Goal: Task Accomplishment & Management: Use online tool/utility

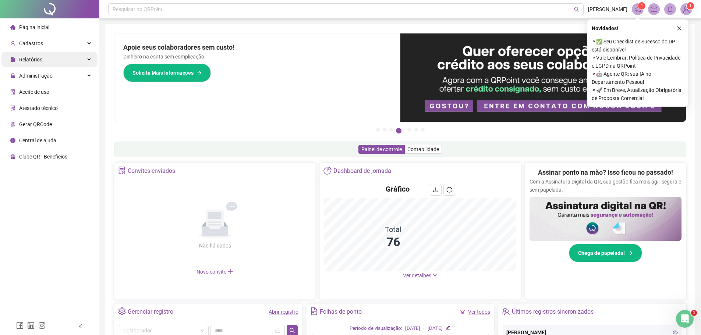
click at [40, 63] on span "Relatórios" at bounding box center [26, 59] width 32 height 15
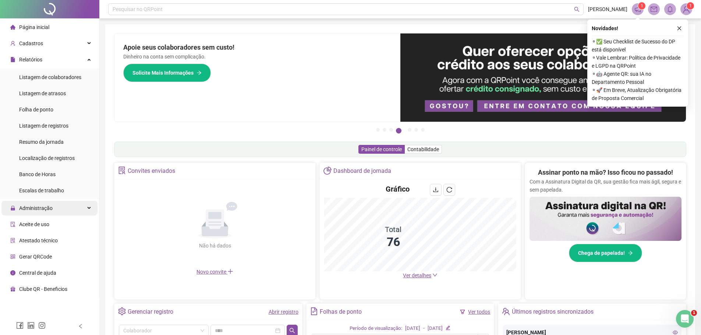
click at [22, 211] on span "Administração" at bounding box center [35, 208] width 33 height 6
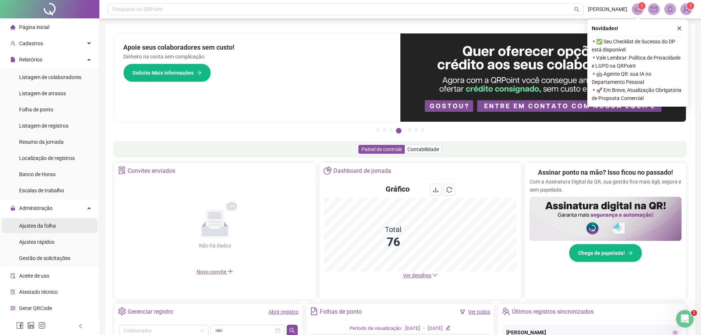
click at [31, 225] on span "Ajustes da folha" at bounding box center [37, 226] width 37 height 6
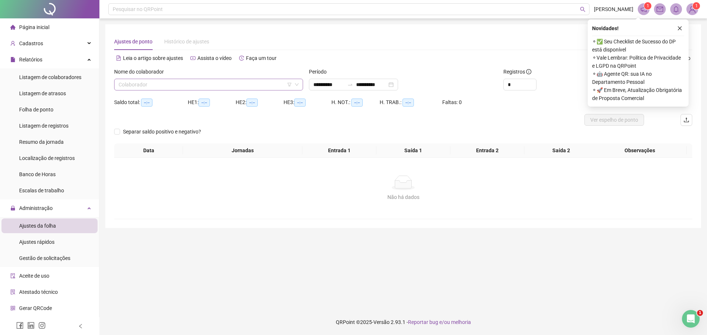
click at [133, 85] on input "search" at bounding box center [205, 84] width 173 height 11
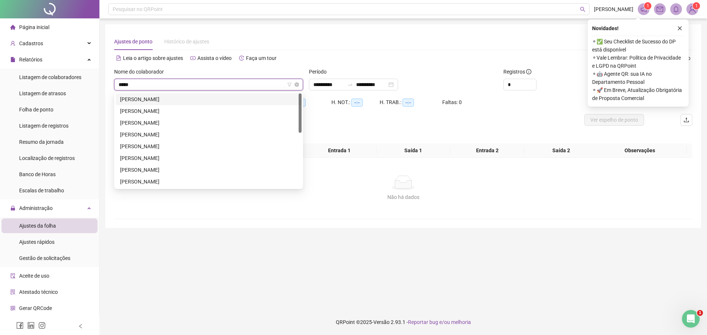
type input "******"
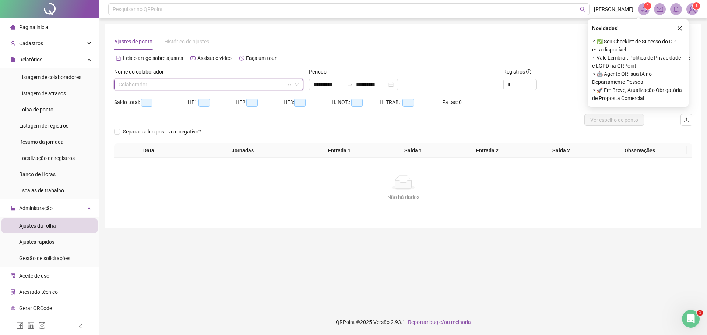
click at [133, 85] on input "search" at bounding box center [205, 84] width 173 height 11
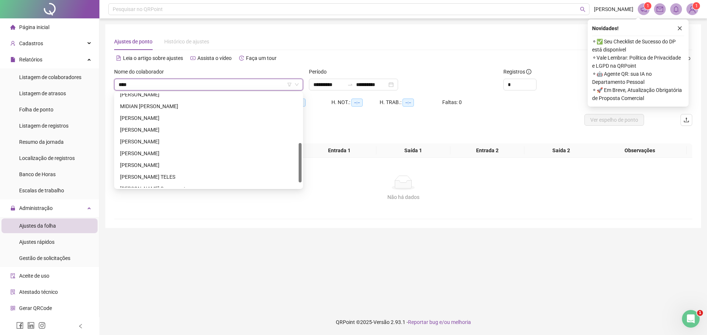
scroll to position [117, 0]
drag, startPoint x: 300, startPoint y: 107, endPoint x: 299, endPoint y: 157, distance: 49.7
click at [299, 157] on div at bounding box center [300, 162] width 3 height 39
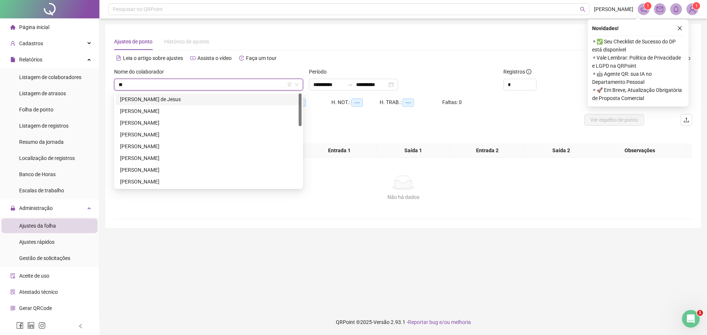
type input "*"
drag, startPoint x: 299, startPoint y: 100, endPoint x: 299, endPoint y: 135, distance: 35.0
click at [299, 135] on div at bounding box center [300, 135] width 3 height 10
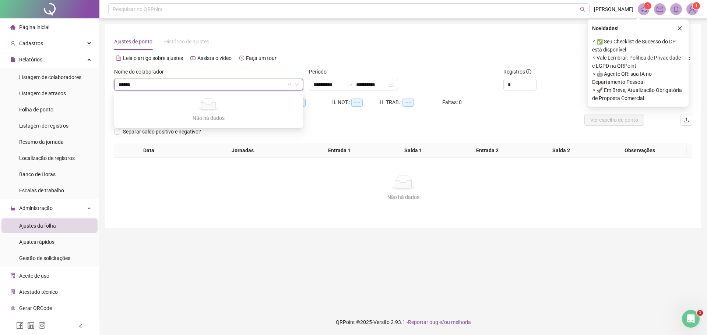
type input "*******"
click at [170, 86] on input "search" at bounding box center [205, 84] width 173 height 11
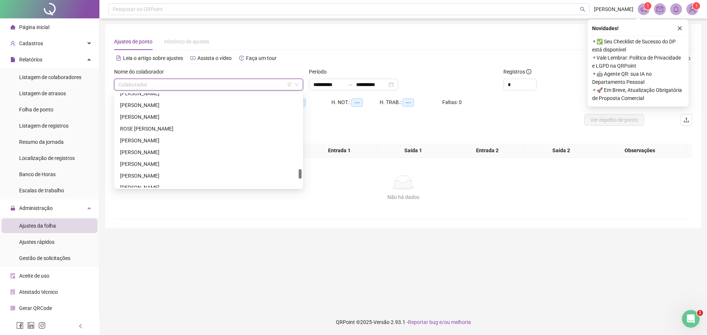
drag, startPoint x: 299, startPoint y: 96, endPoint x: 298, endPoint y: 162, distance: 66.6
click at [303, 170] on div "50496 10331 Renivaldo da Paz [PERSON_NAME] [PERSON_NAME]" at bounding box center [208, 140] width 189 height 97
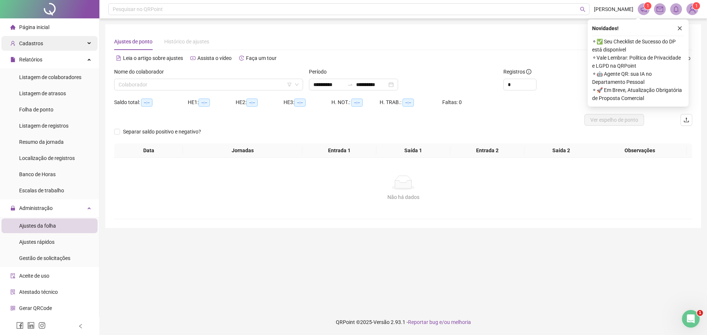
click at [35, 43] on span "Cadastros" at bounding box center [31, 43] width 24 height 6
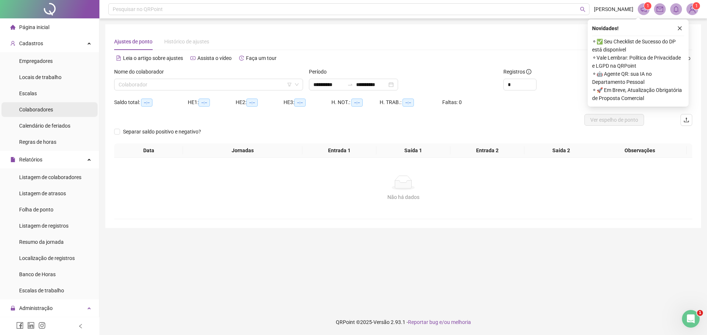
click at [41, 110] on span "Colaboradores" at bounding box center [36, 110] width 34 height 6
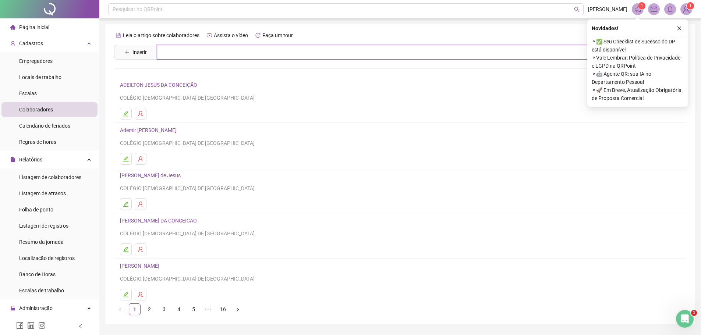
click at [164, 48] on input "text" at bounding box center [406, 52] width 498 height 15
drag, startPoint x: 174, startPoint y: 53, endPoint x: 159, endPoint y: 54, distance: 14.8
click at [159, 54] on input "******" at bounding box center [406, 52] width 498 height 15
type input "*****"
click at [224, 309] on link "16" at bounding box center [223, 309] width 11 height 11
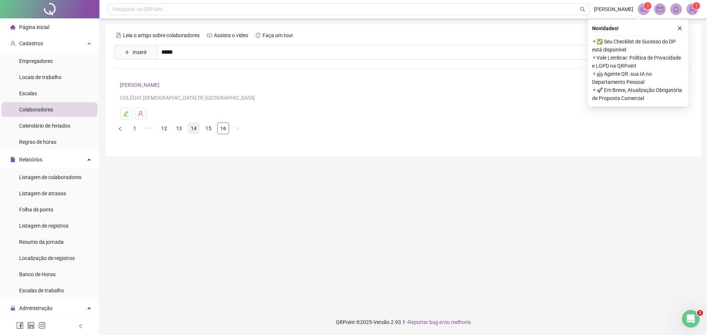
click at [197, 129] on link "14" at bounding box center [193, 128] width 11 height 11
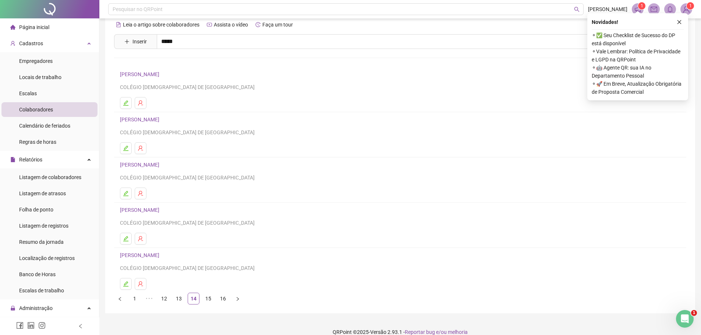
scroll to position [13, 0]
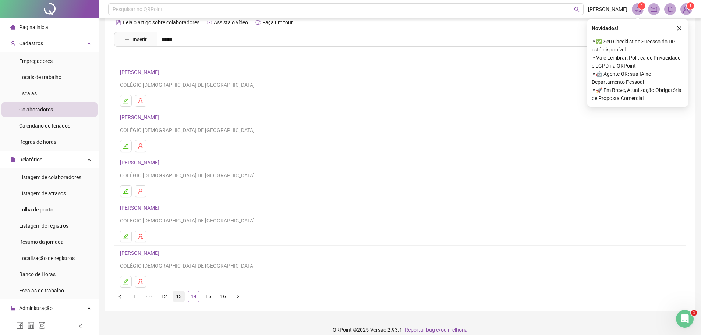
click at [180, 295] on link "13" at bounding box center [178, 296] width 11 height 11
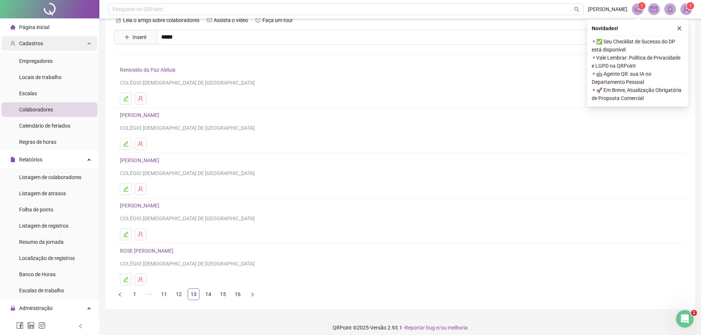
click at [83, 44] on div "Cadastros" at bounding box center [49, 43] width 96 height 15
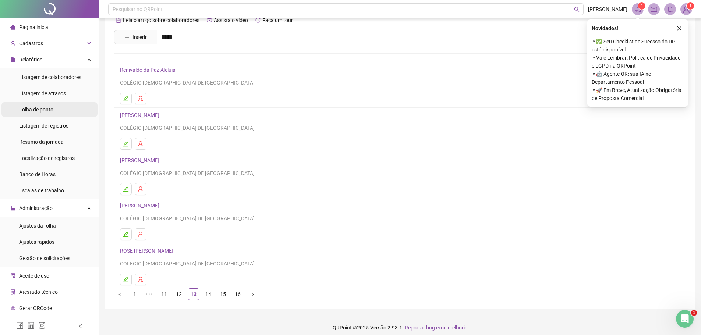
click at [46, 111] on span "Folha de ponto" at bounding box center [36, 110] width 34 height 6
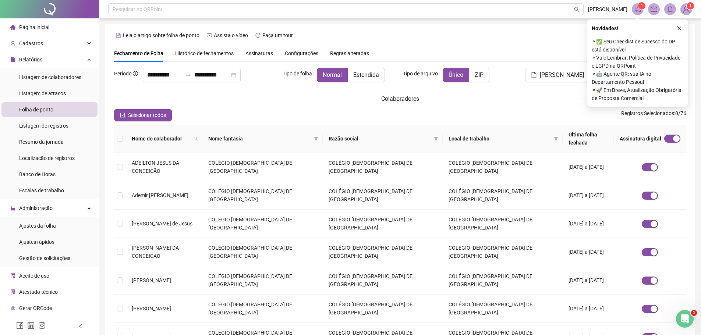
click at [249, 56] on span "Assinaturas" at bounding box center [260, 53] width 28 height 5
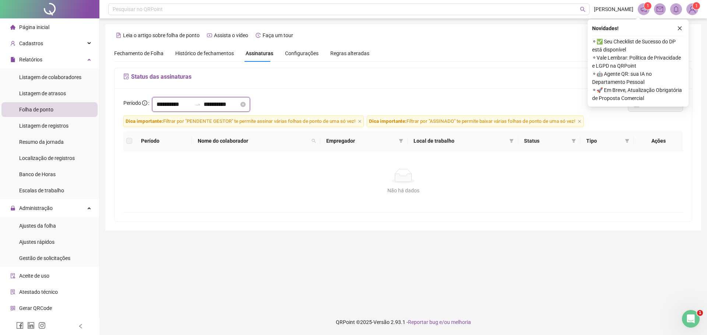
click at [163, 107] on input "**********" at bounding box center [173, 104] width 35 height 9
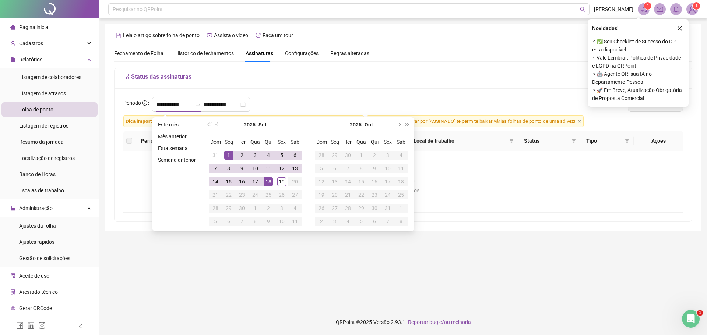
click at [215, 124] on button "prev-year" at bounding box center [217, 124] width 8 height 15
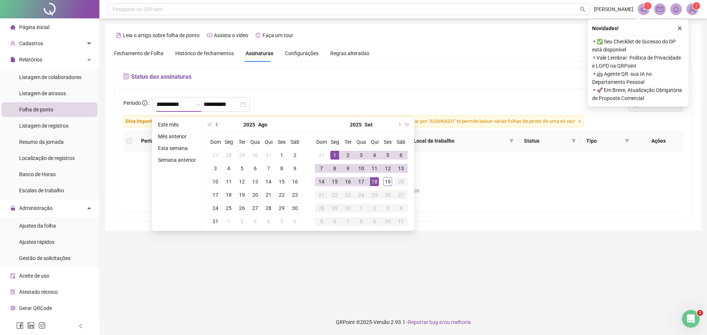
click at [215, 124] on button "prev-year" at bounding box center [217, 124] width 8 height 15
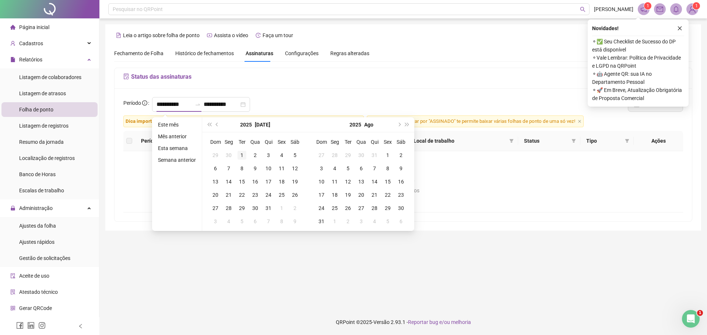
type input "**********"
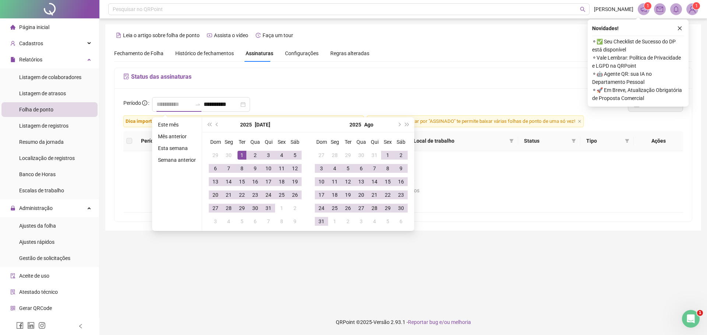
click at [240, 158] on div "1" at bounding box center [241, 155] width 9 height 9
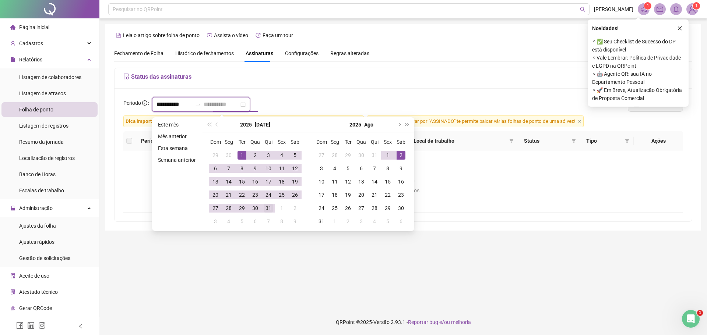
type input "**********"
click at [267, 208] on div "31" at bounding box center [268, 208] width 9 height 9
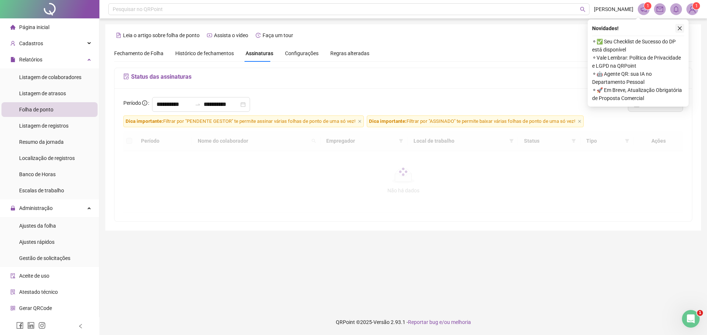
click at [678, 28] on icon "close" at bounding box center [679, 28] width 5 height 5
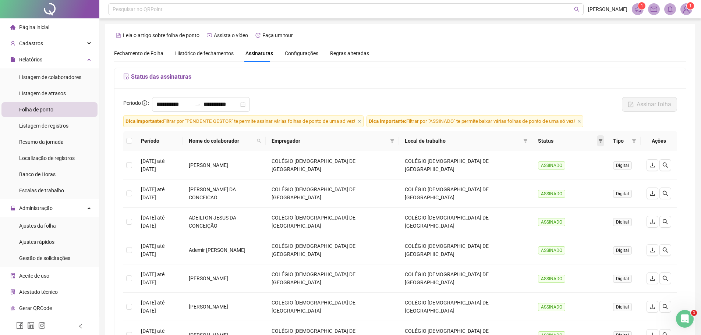
click at [602, 140] on icon "filter" at bounding box center [601, 141] width 4 height 4
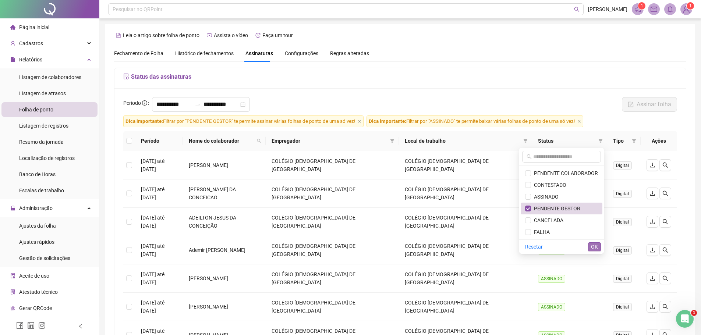
click at [592, 249] on span "OK" at bounding box center [594, 247] width 7 height 8
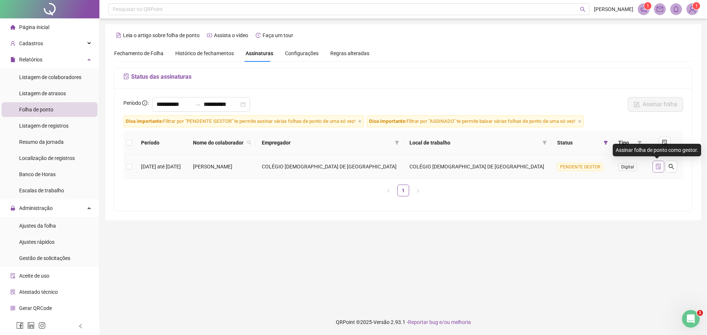
click at [659, 165] on icon "file-done" at bounding box center [658, 167] width 6 height 6
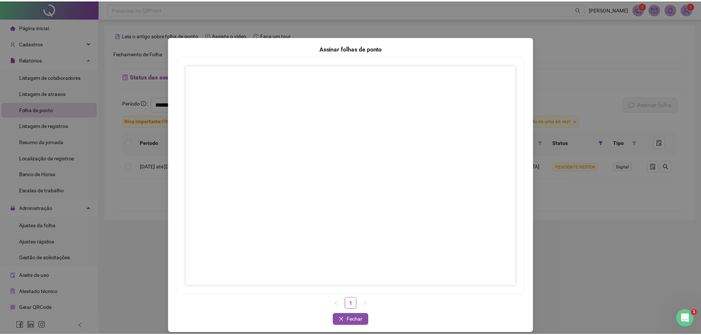
scroll to position [7, 0]
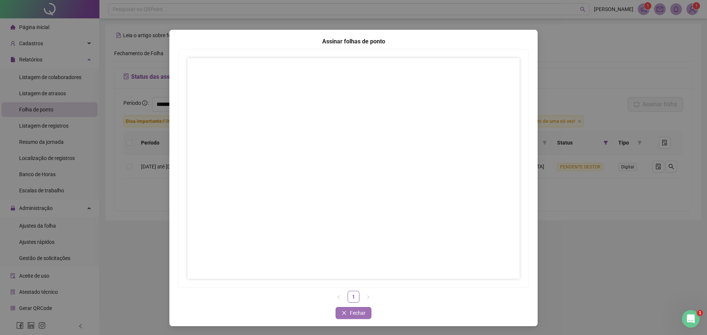
click at [354, 312] on span "Fechar" at bounding box center [358, 313] width 16 height 8
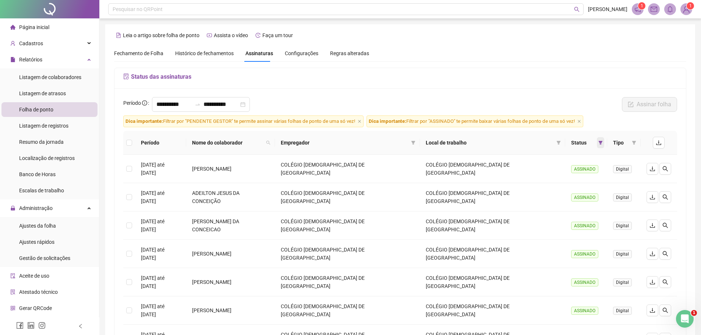
click at [599, 139] on span at bounding box center [600, 142] width 7 height 11
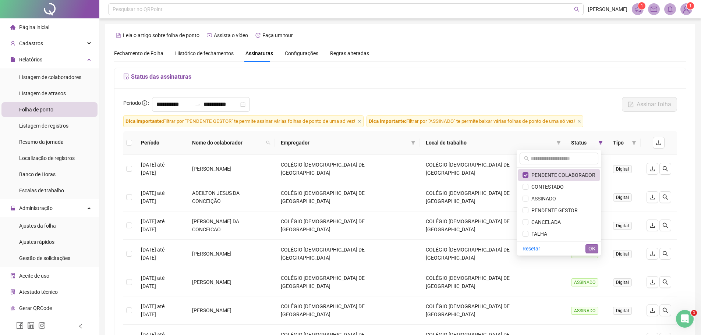
click at [591, 249] on span "OK" at bounding box center [592, 249] width 7 height 8
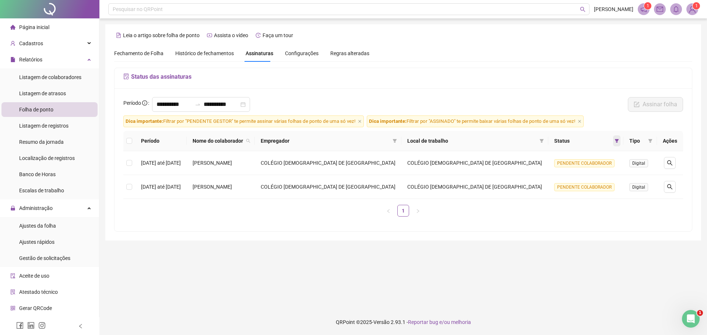
click at [615, 142] on icon "filter" at bounding box center [617, 141] width 4 height 4
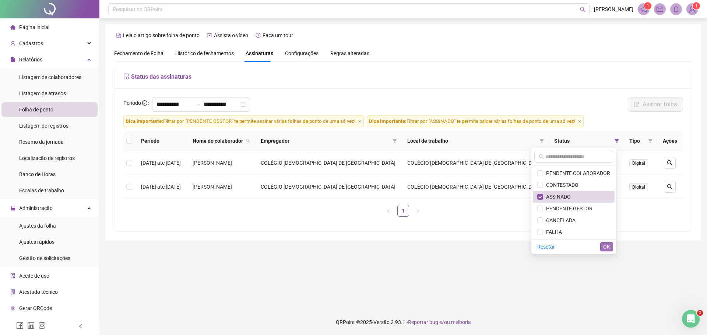
click at [606, 246] on span "OK" at bounding box center [606, 247] width 7 height 8
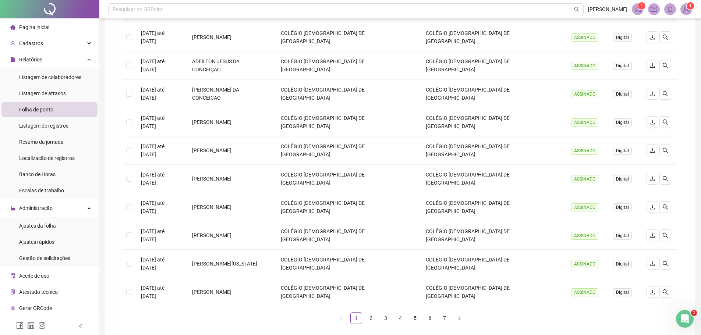
scroll to position [132, 0]
click at [370, 313] on link "2" at bounding box center [371, 318] width 11 height 11
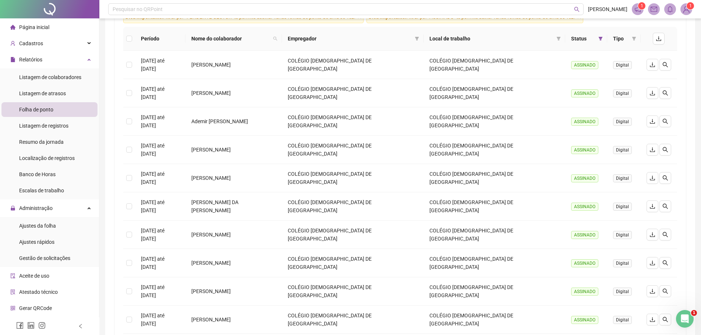
scroll to position [100, 0]
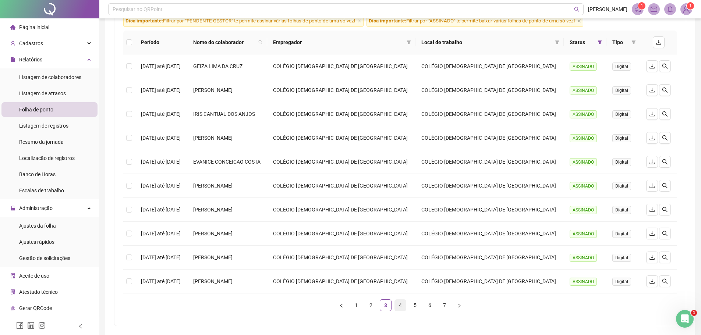
click at [399, 306] on link "4" at bounding box center [400, 305] width 11 height 11
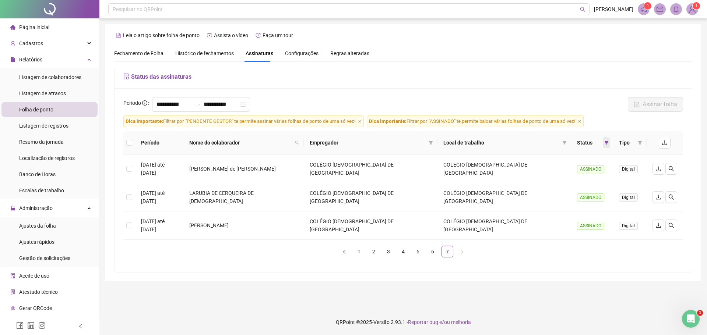
click at [603, 145] on span at bounding box center [606, 142] width 7 height 11
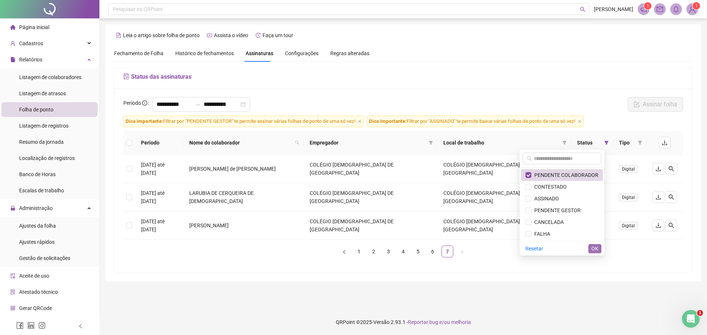
click at [590, 248] on button "OK" at bounding box center [594, 248] width 13 height 9
